Goal: Task Accomplishment & Management: Use online tool/utility

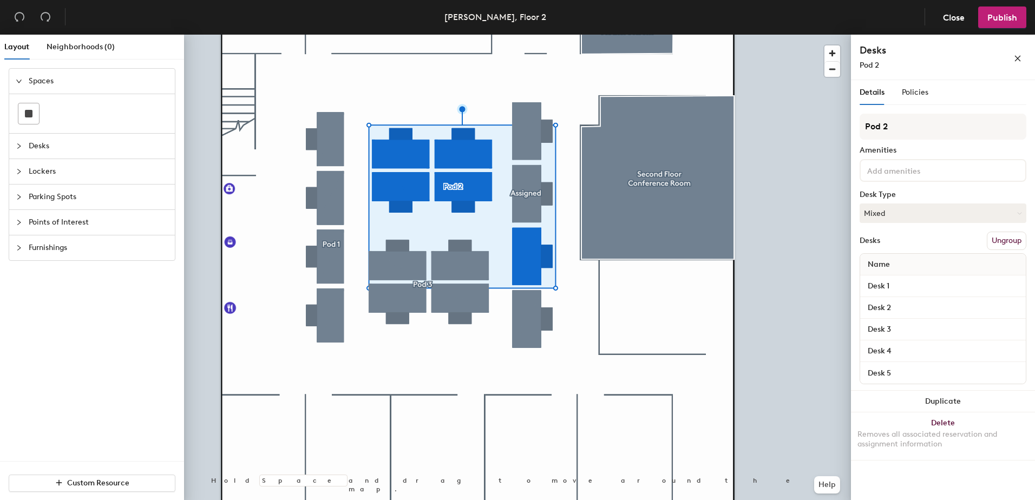
click at [1006, 239] on button "Ungroup" at bounding box center [1007, 241] width 40 height 18
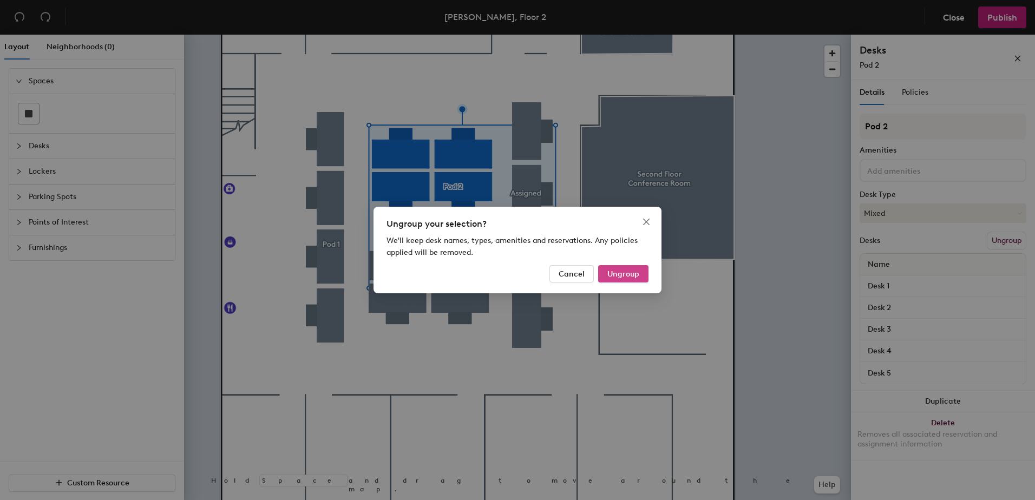
click at [624, 271] on span "Ungroup" at bounding box center [623, 274] width 32 height 9
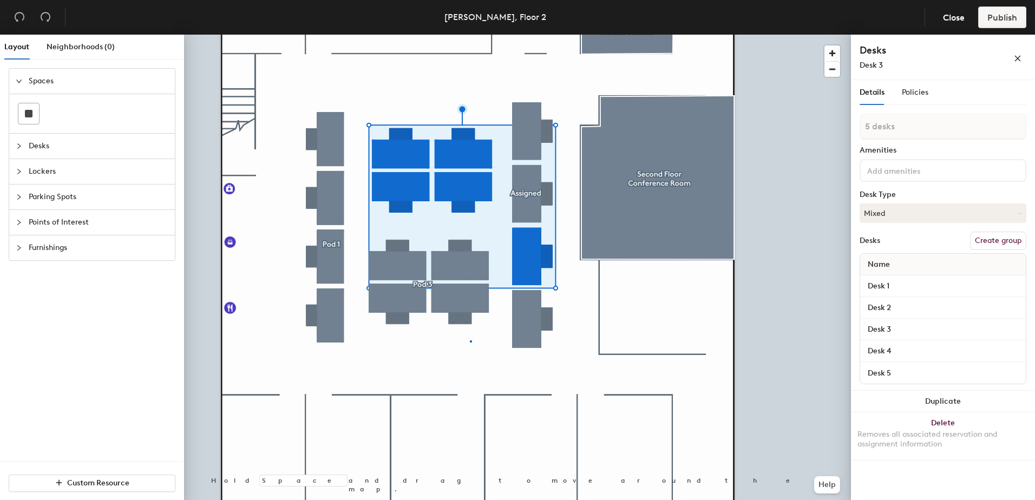
click at [470, 35] on div at bounding box center [517, 35] width 667 height 0
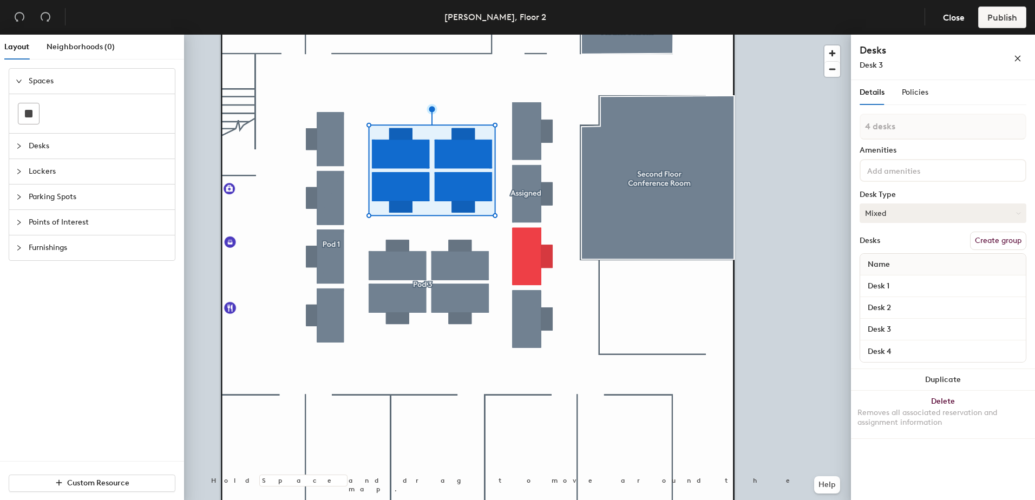
click at [914, 209] on button "Mixed" at bounding box center [943, 213] width 167 height 19
click at [893, 278] on div "Hoteled" at bounding box center [914, 279] width 108 height 16
click at [986, 242] on button "Create group" at bounding box center [998, 241] width 56 height 18
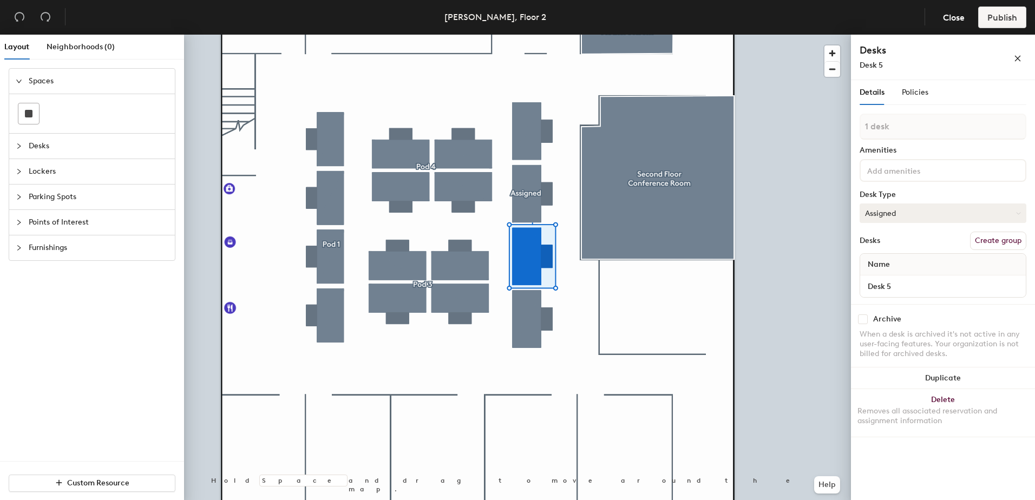
click at [528, 35] on div at bounding box center [517, 35] width 667 height 0
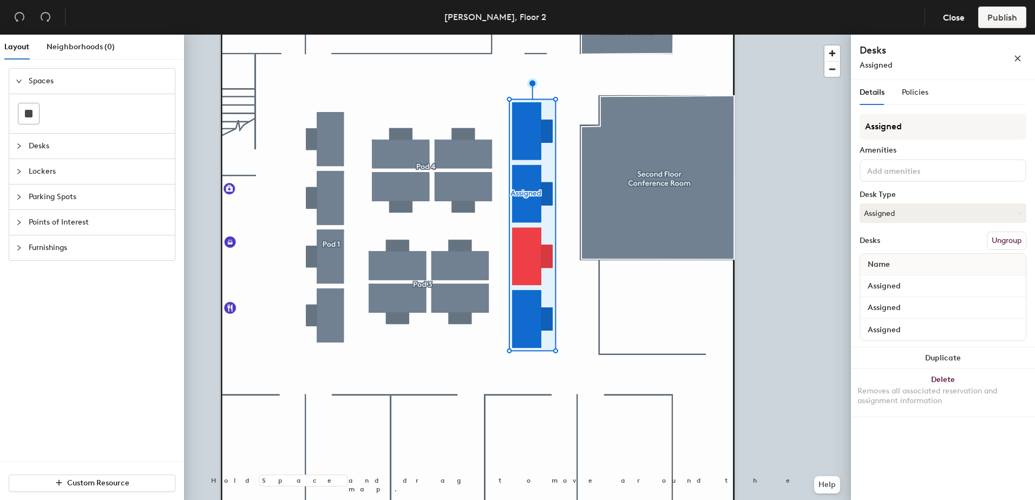
click at [1000, 242] on button "Ungroup" at bounding box center [1007, 241] width 40 height 18
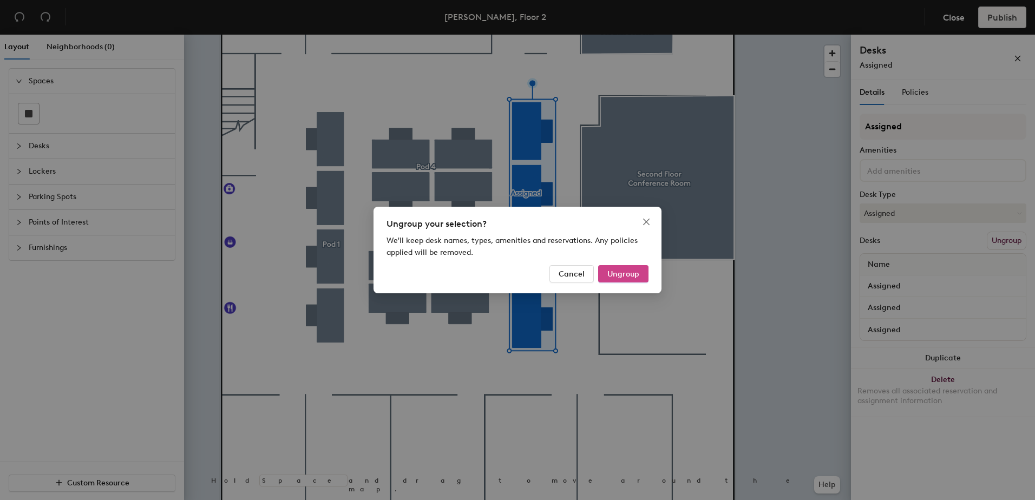
click at [614, 279] on button "Ungroup" at bounding box center [623, 273] width 50 height 17
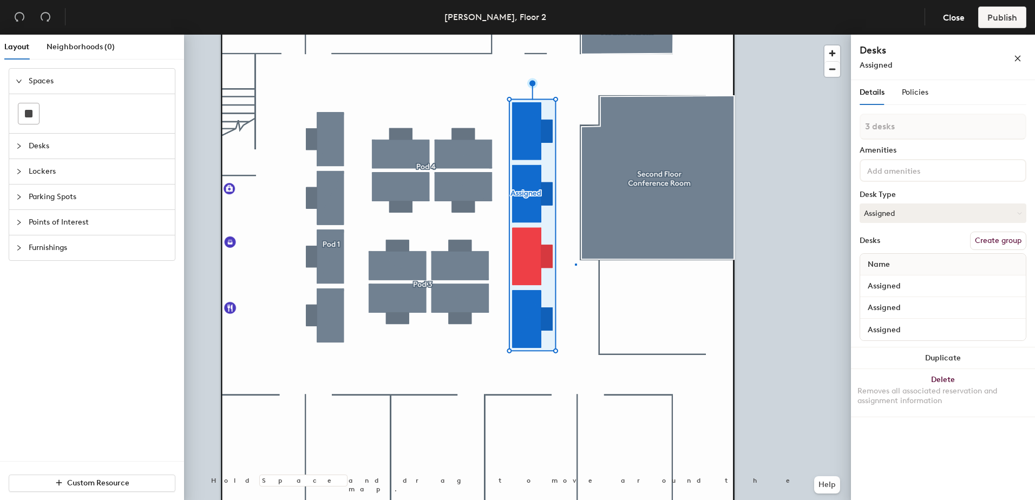
click at [576, 35] on div at bounding box center [517, 35] width 667 height 0
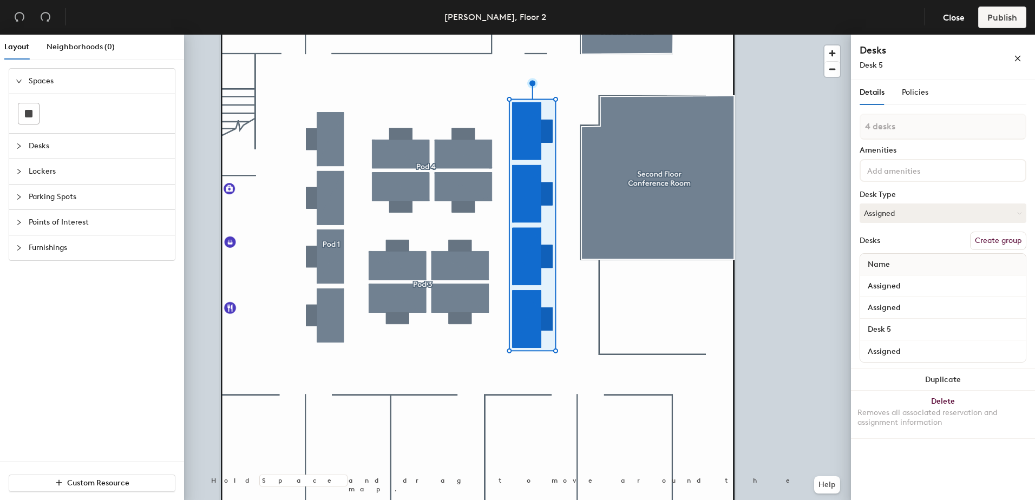
click at [1017, 239] on button "Create group" at bounding box center [998, 241] width 56 height 18
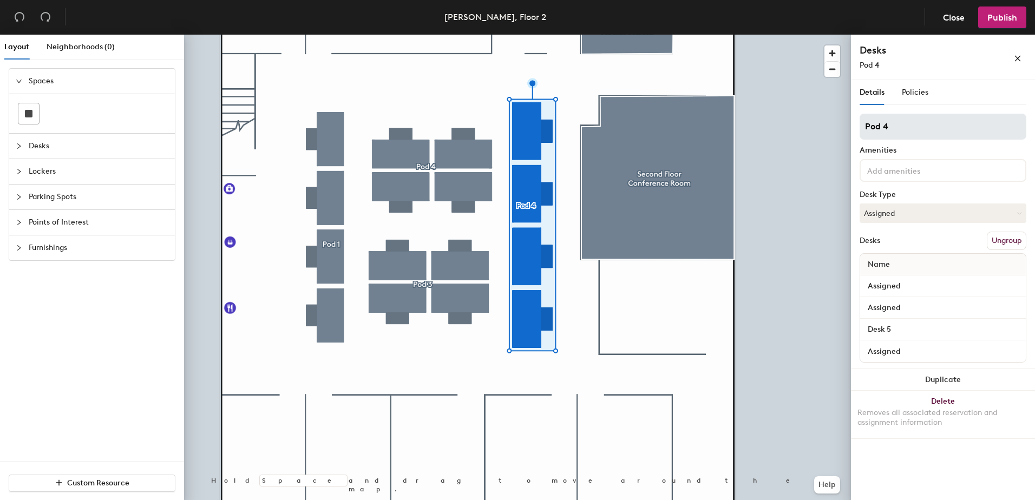
click at [920, 127] on input "Pod 4" at bounding box center [943, 127] width 167 height 26
type input "Pod 5"
click at [1002, 15] on span "Publish" at bounding box center [1002, 17] width 30 height 10
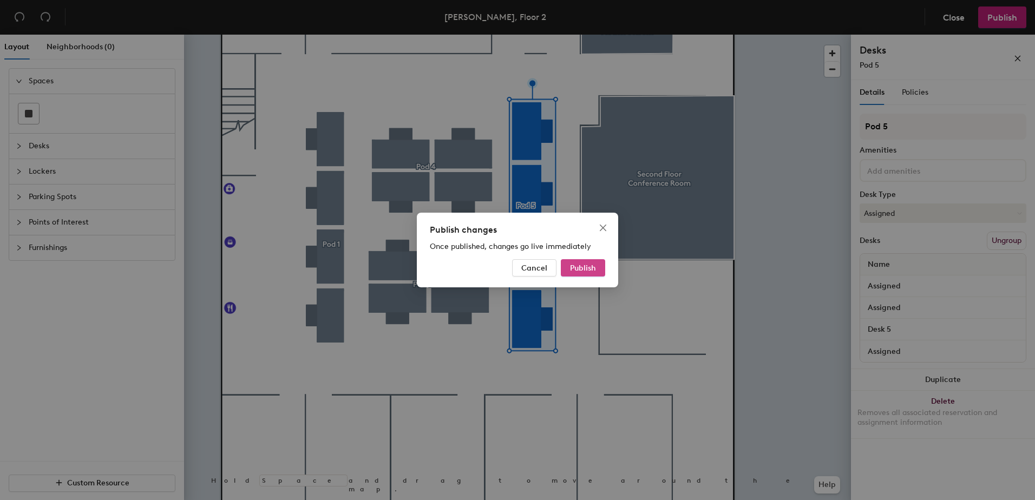
click at [594, 264] on span "Publish" at bounding box center [583, 268] width 26 height 9
